Goal: Task Accomplishment & Management: Use online tool/utility

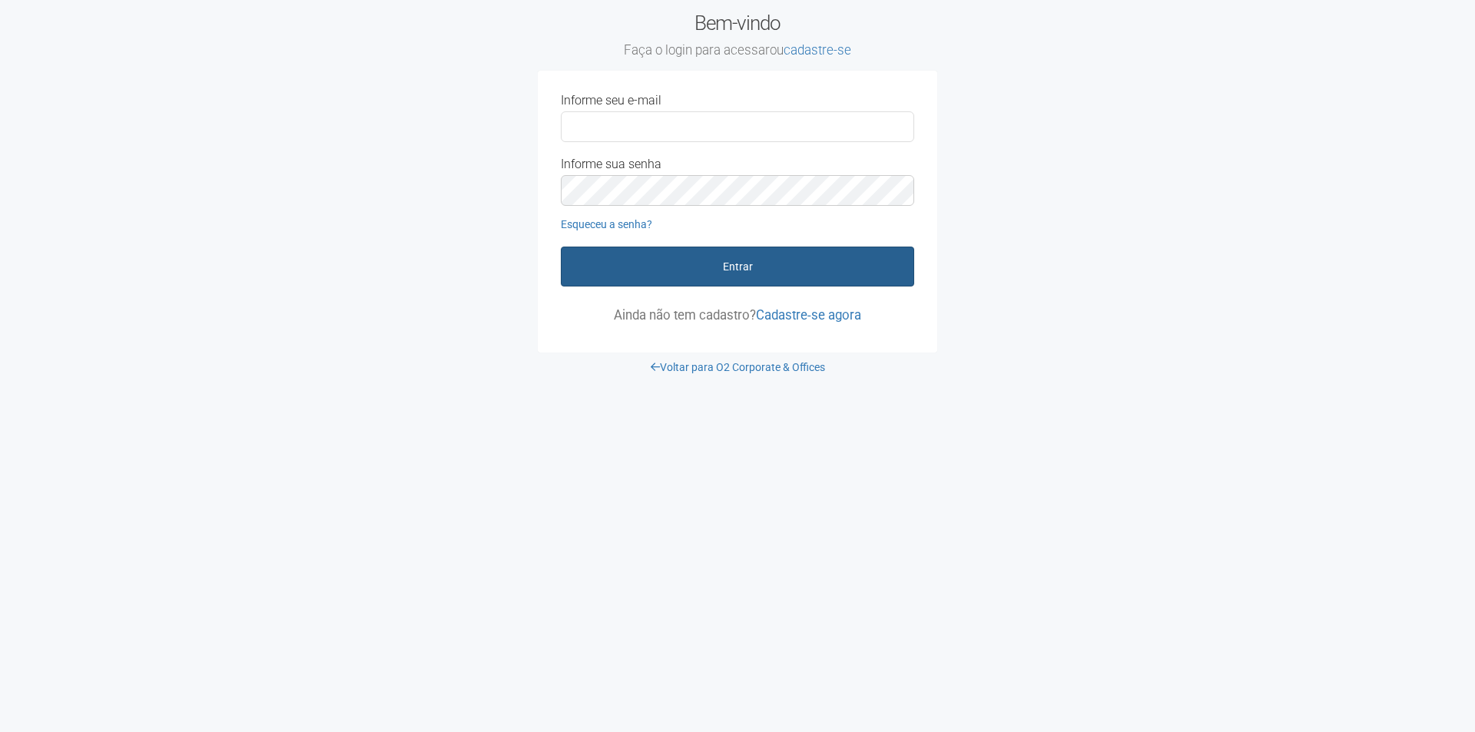
type input "**********"
click at [731, 275] on button "Entrar" at bounding box center [737, 267] width 353 height 40
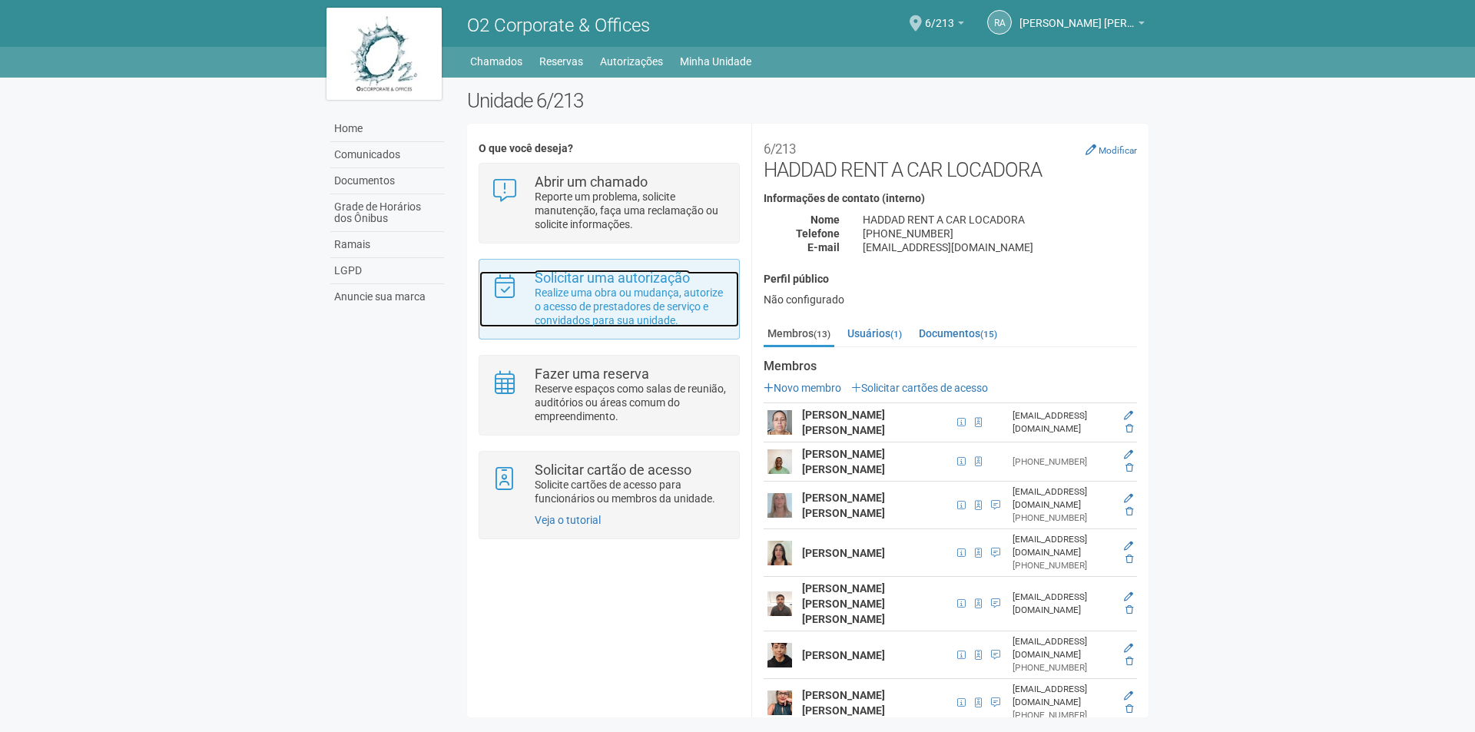
click at [615, 284] on strong "Solicitar uma autorização" at bounding box center [612, 278] width 155 height 16
